Goal: Transaction & Acquisition: Purchase product/service

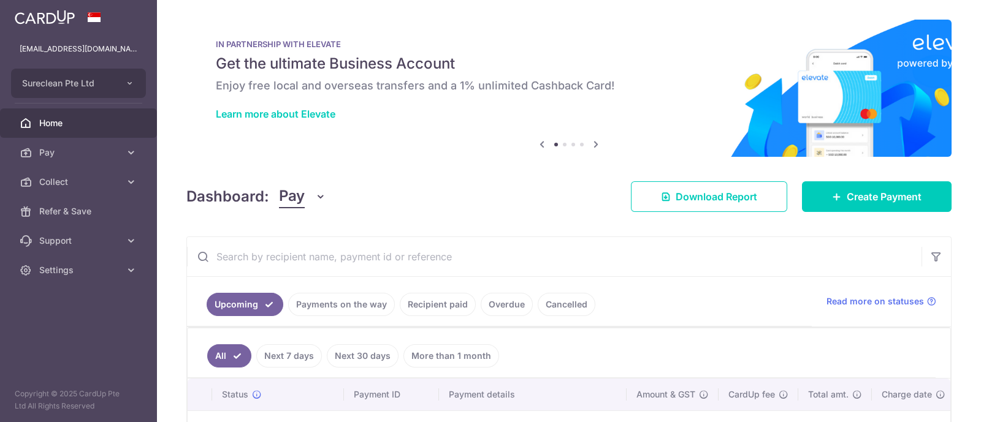
scroll to position [153, 0]
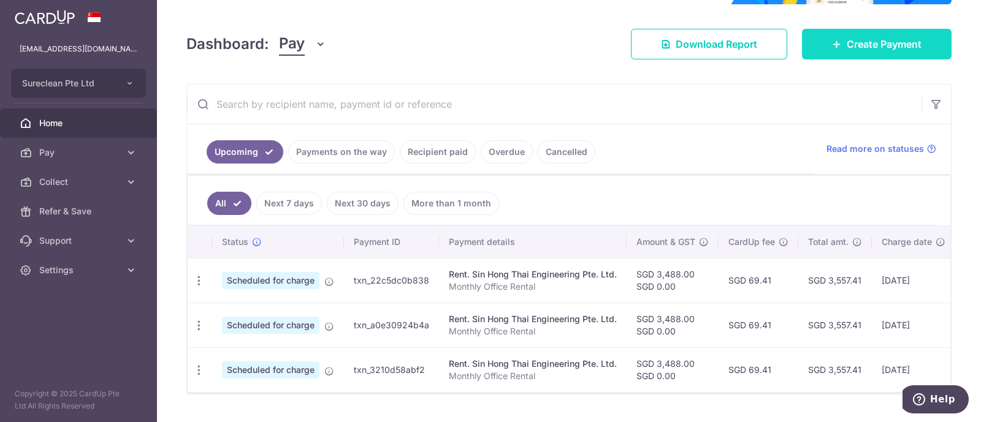
click at [877, 42] on span "Create Payment" at bounding box center [884, 44] width 75 height 15
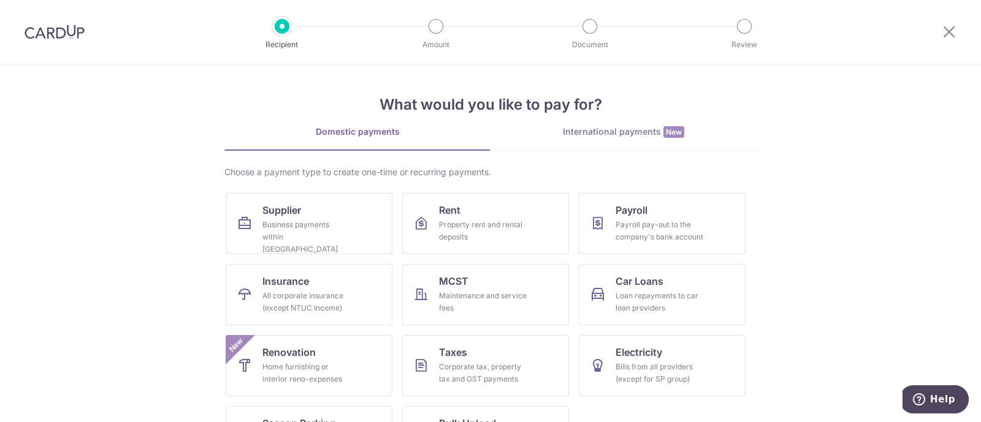
click at [582, 132] on div "International payments New" at bounding box center [623, 132] width 266 height 13
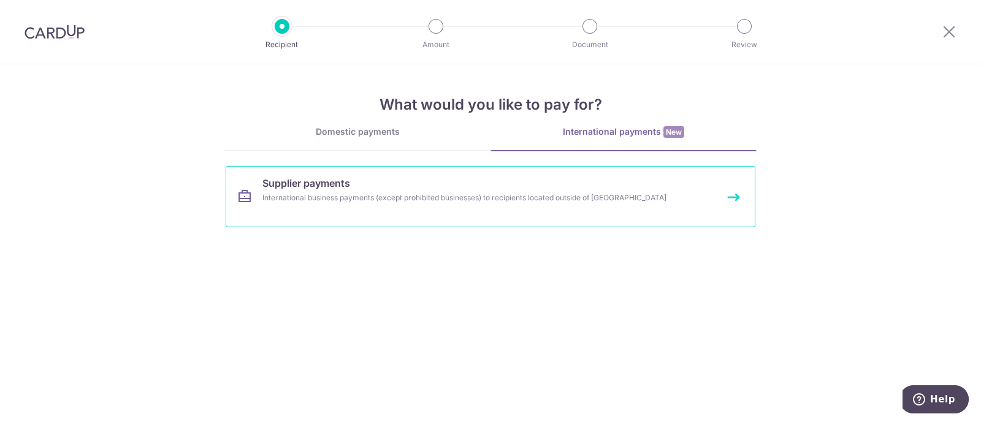
click at [286, 192] on div "International business payments (except prohibited businesses) to recipients lo…" at bounding box center [474, 198] width 424 height 12
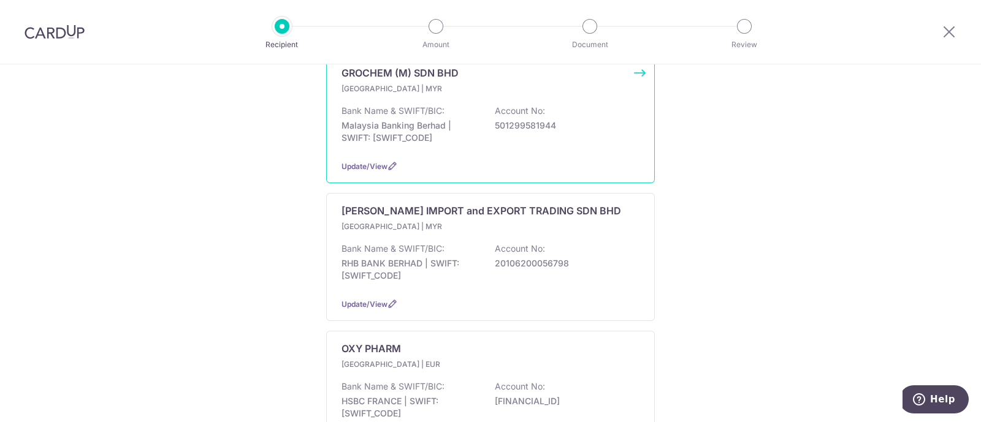
scroll to position [230, 0]
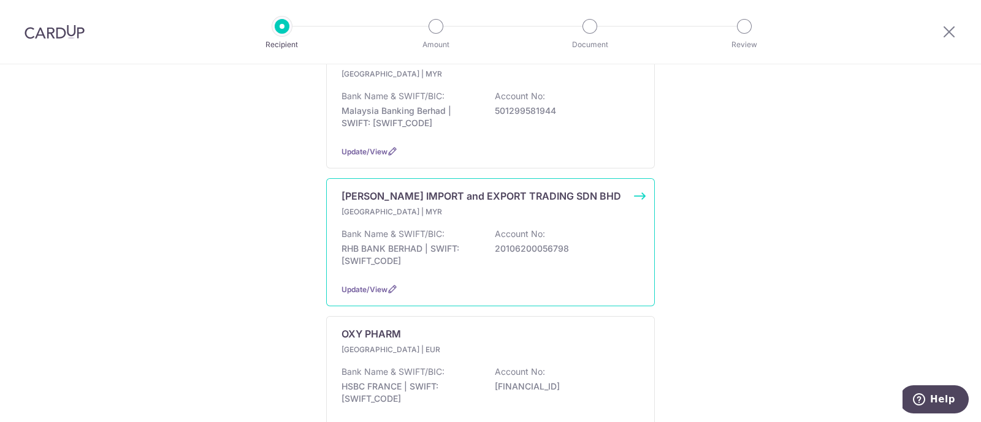
click at [381, 189] on p "[PERSON_NAME] IMPORT and EXPORT TRADING SDN BHD" at bounding box center [481, 196] width 280 height 15
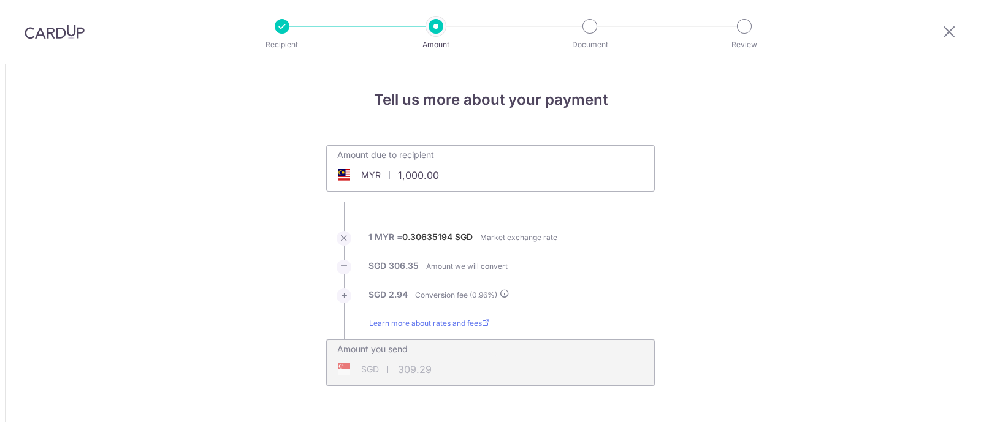
type input "1,000.00"
type input "309.28"
drag, startPoint x: 451, startPoint y: 179, endPoint x: 319, endPoint y: 149, distance: 135.2
click at [319, 149] on div "Amount due to recipient MYR 1,000.00 1000 1 MYR = 0.30633964 SGD Market exchang…" at bounding box center [490, 265] width 343 height 241
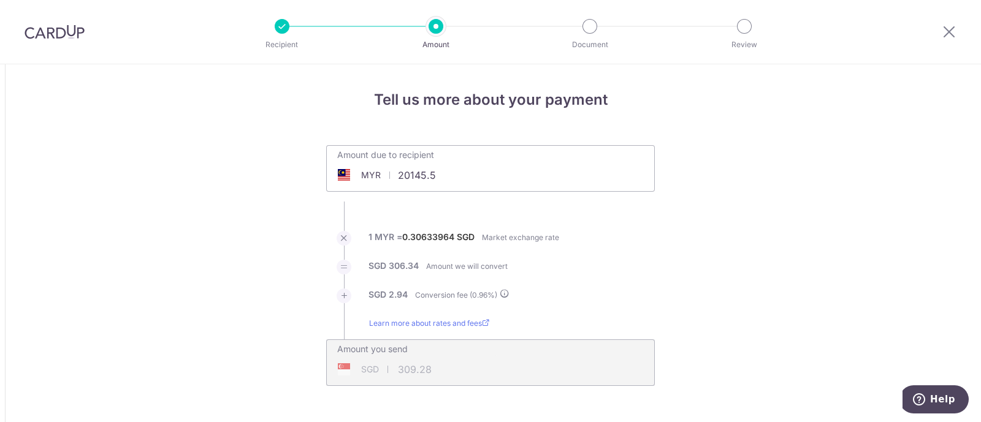
click at [413, 175] on input "20145.5" at bounding box center [421, 175] width 189 height 28
click at [622, 237] on li "1 MYR = 0.30633964 SGD Market exchange rate" at bounding box center [490, 245] width 329 height 29
type input "20,245.50"
type input "6,261.51"
click at [527, 362] on div "Amount you send SGD 6,261.51 6261.51" at bounding box center [490, 354] width 327 height 29
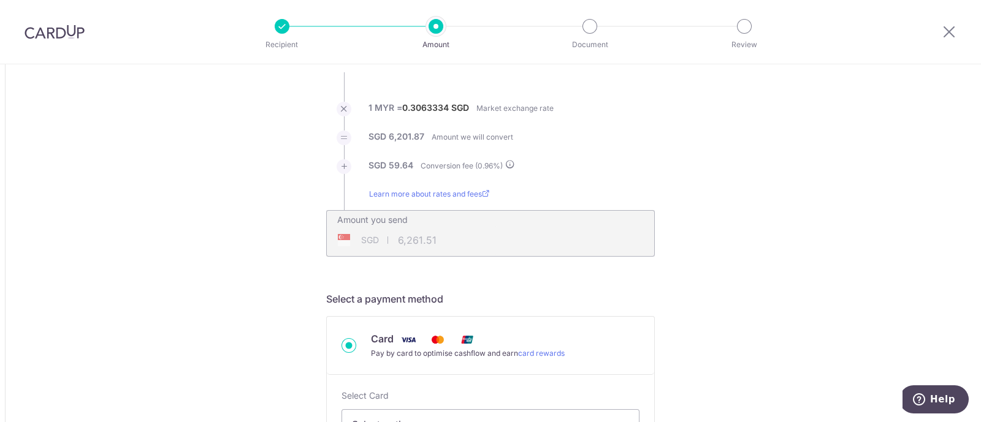
scroll to position [153, 0]
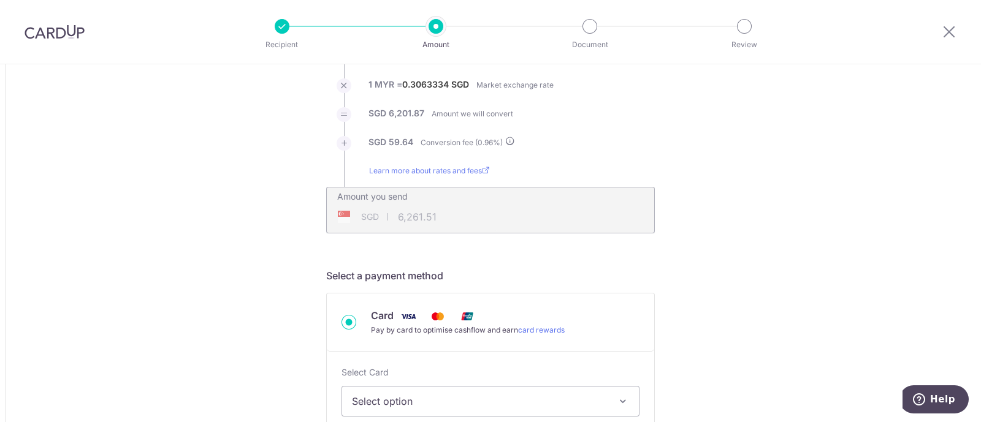
click at [506, 315] on div "Card" at bounding box center [468, 316] width 194 height 16
click at [356, 315] on input "Card Pay by card to optimise cashflow and earn card rewards" at bounding box center [348, 322] width 15 height 15
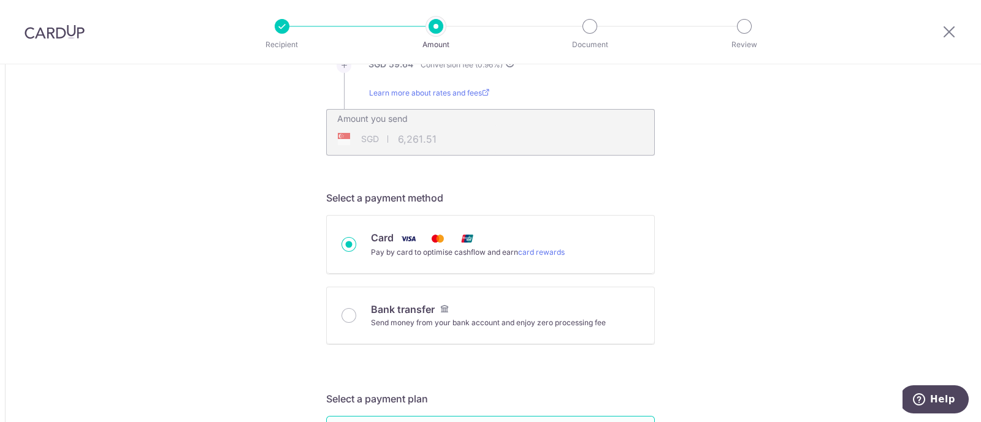
scroll to position [306, 0]
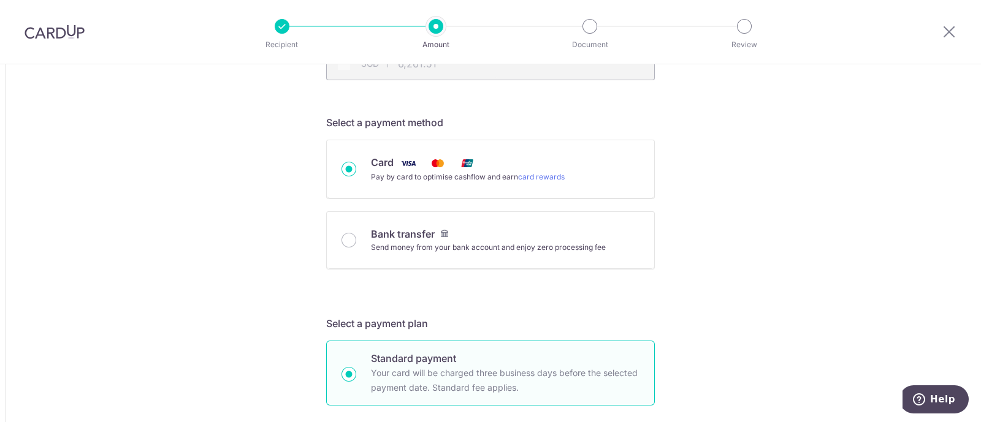
click at [507, 162] on div "Card" at bounding box center [468, 163] width 194 height 16
click at [356, 162] on input "Card Pay by card to optimise cashflow and earn card rewards" at bounding box center [348, 169] width 15 height 15
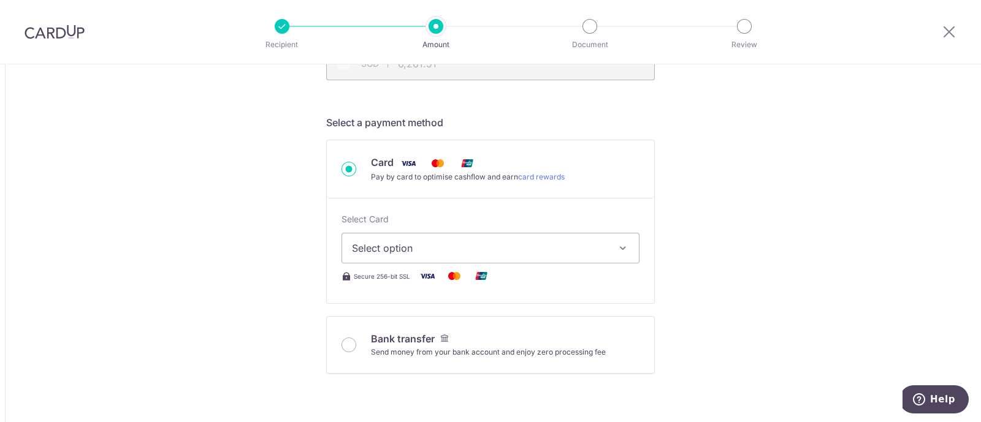
click at [622, 249] on icon "button" at bounding box center [623, 248] width 12 height 12
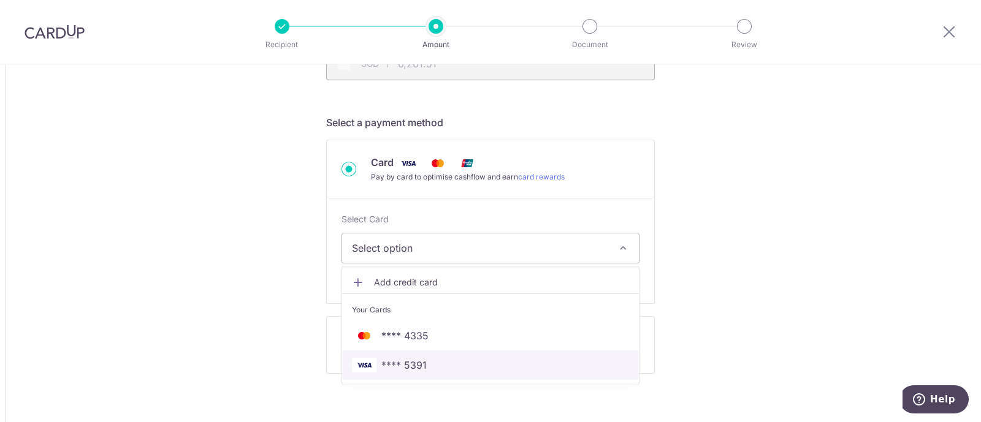
click at [408, 359] on span "**** 5391" at bounding box center [403, 365] width 45 height 15
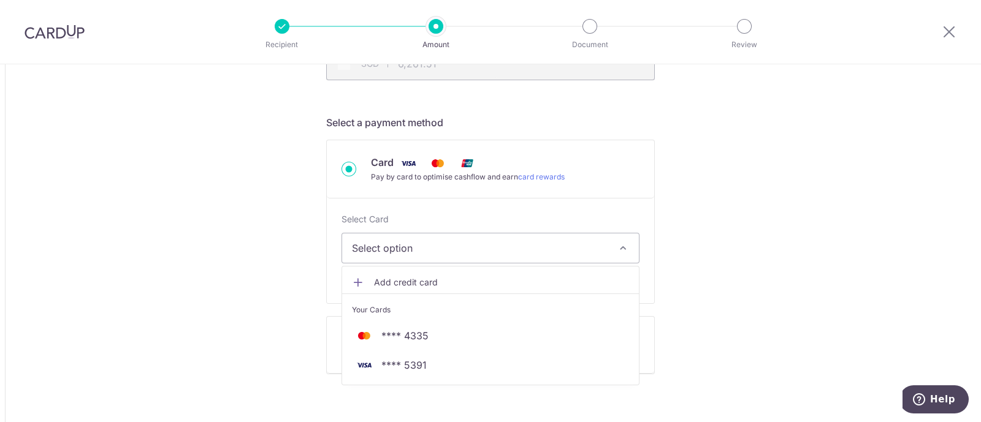
type input "20,245.50"
type input "6,261.38"
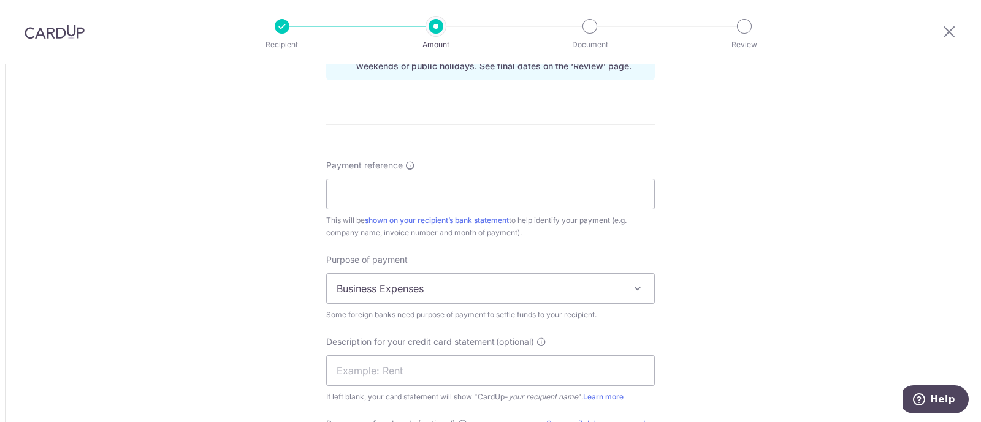
scroll to position [996, 0]
click at [388, 182] on input "Payment reference" at bounding box center [490, 193] width 329 height 31
type input "Inv 29589"
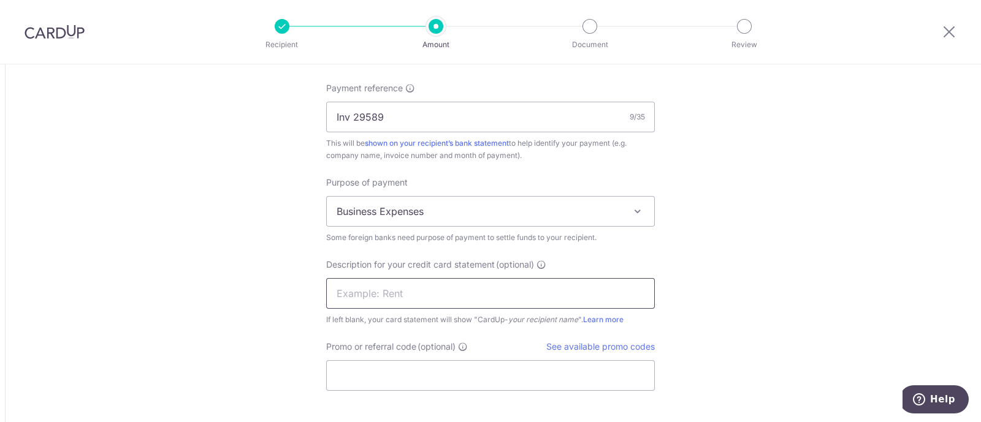
click at [384, 292] on input "text" at bounding box center [490, 293] width 329 height 31
type input "Invoice"
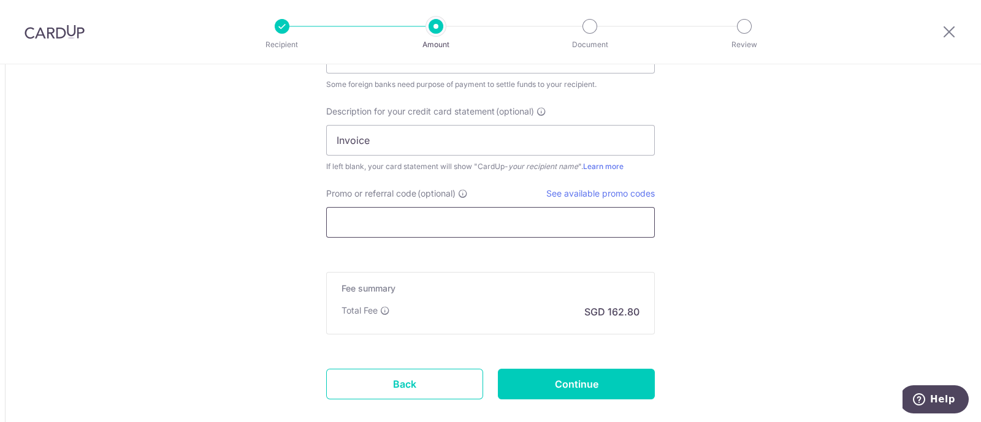
click at [418, 216] on input "Promo or referral code (optional)" at bounding box center [490, 222] width 329 height 31
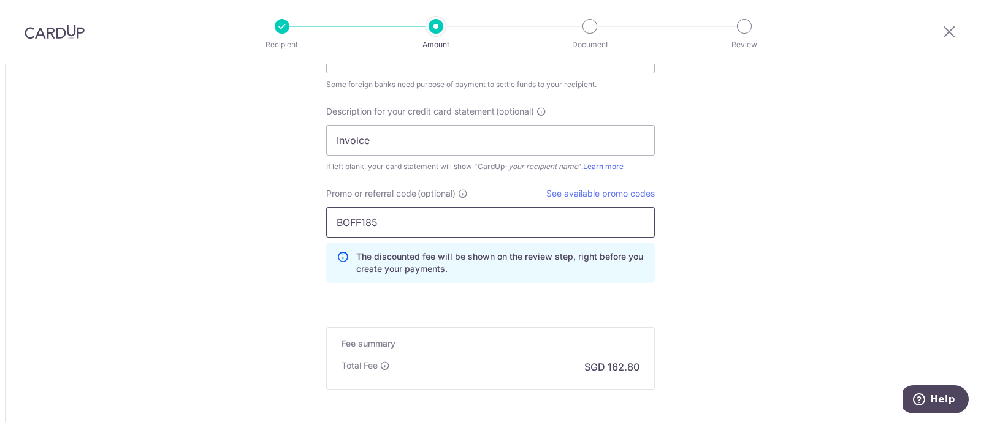
scroll to position [1270, 0]
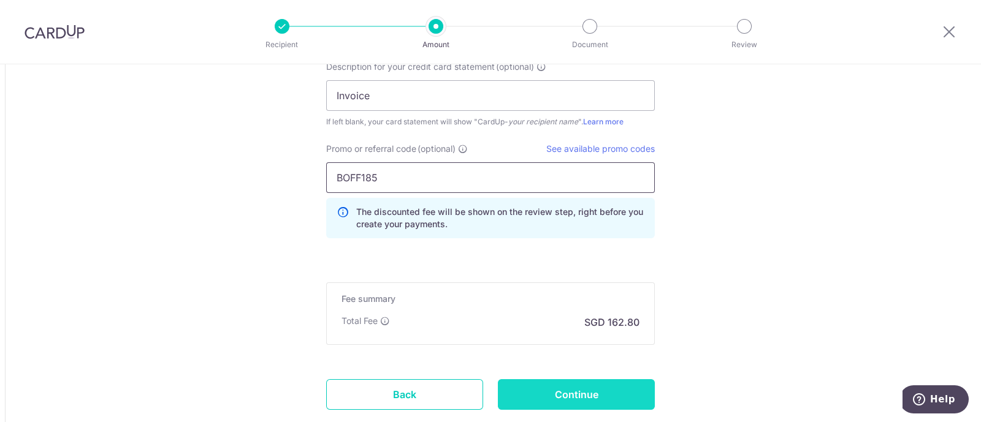
type input "BOFF185"
click at [571, 386] on input "Continue" at bounding box center [576, 395] width 157 height 31
type input "Create Schedule"
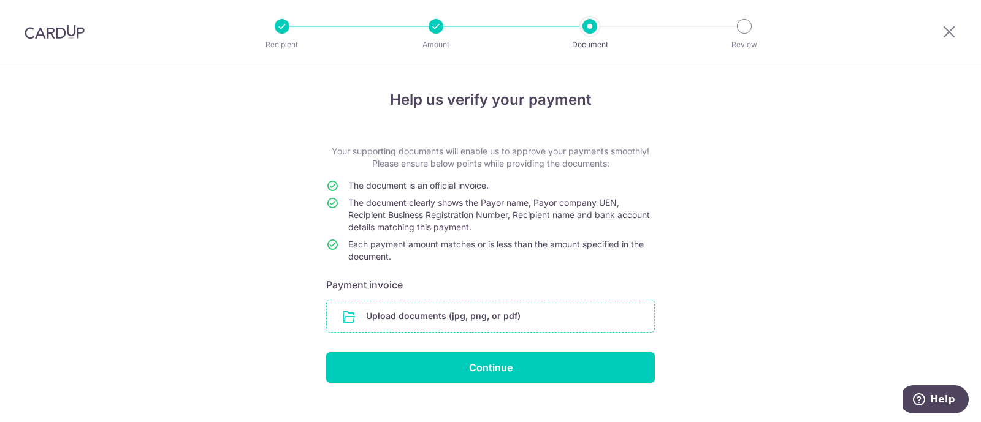
click at [451, 313] on input "file" at bounding box center [490, 316] width 327 height 32
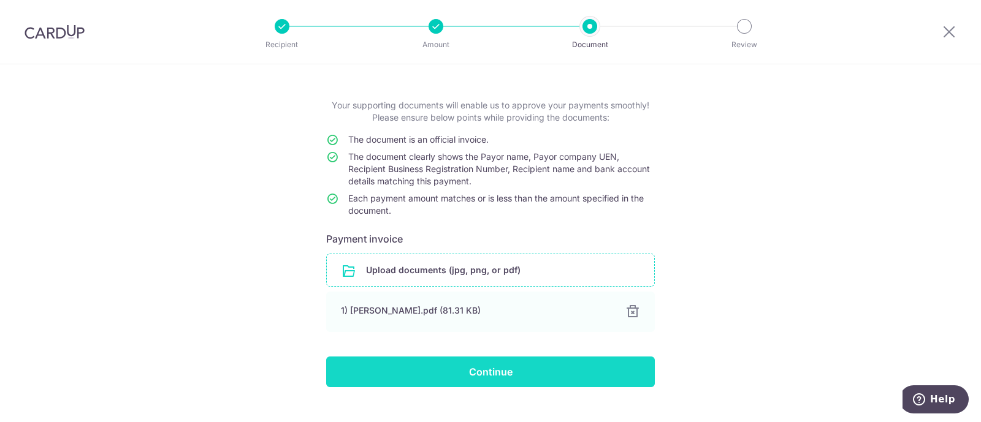
scroll to position [67, 0]
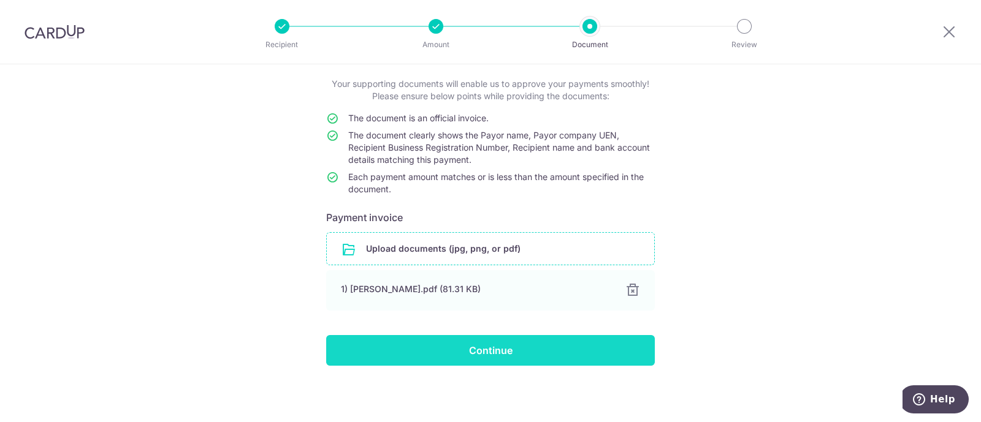
click at [478, 346] on input "Continue" at bounding box center [490, 350] width 329 height 31
